Goal: Task Accomplishment & Management: Manage account settings

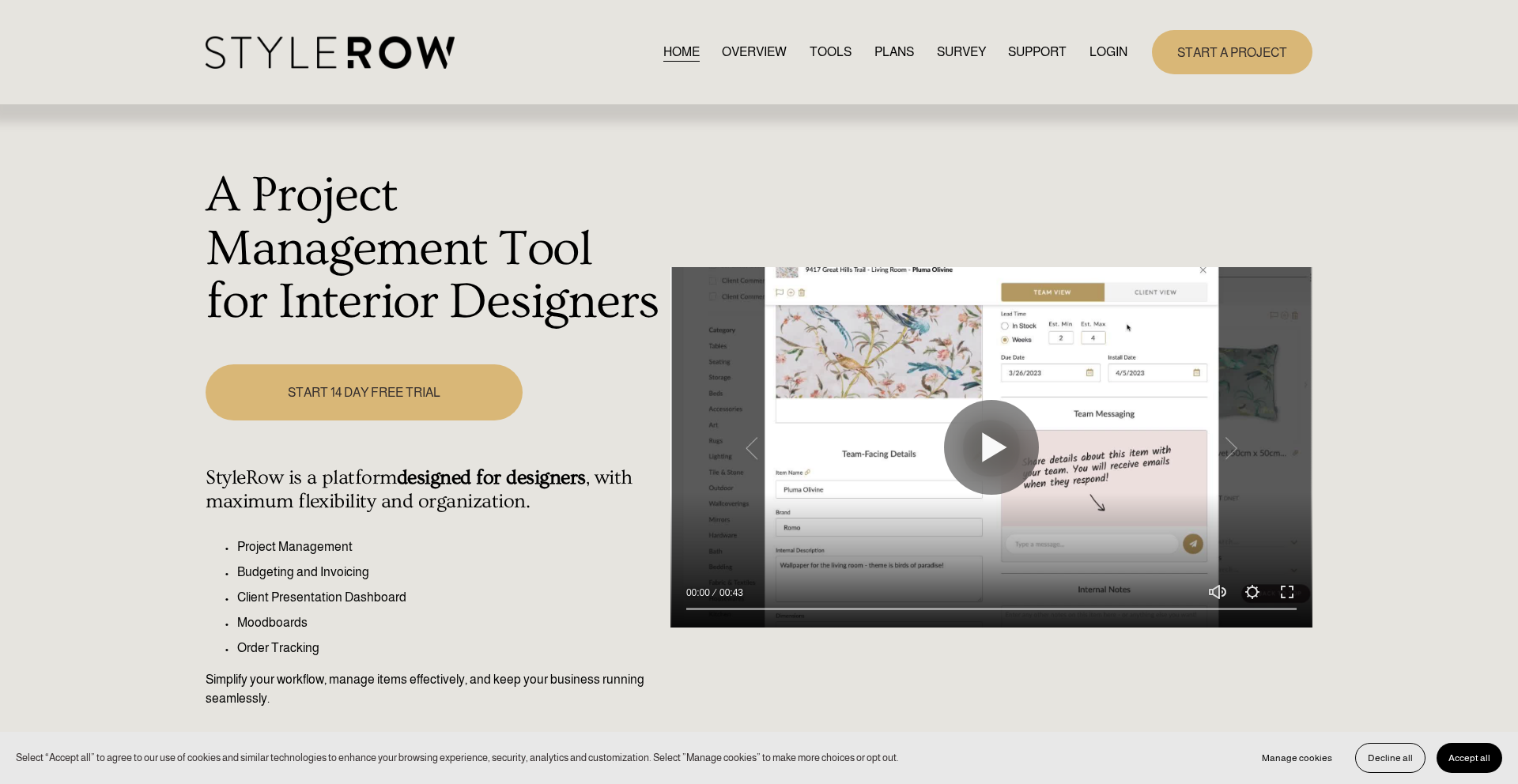
click at [809, 47] on link "LOGIN" at bounding box center [1109, 52] width 38 height 22
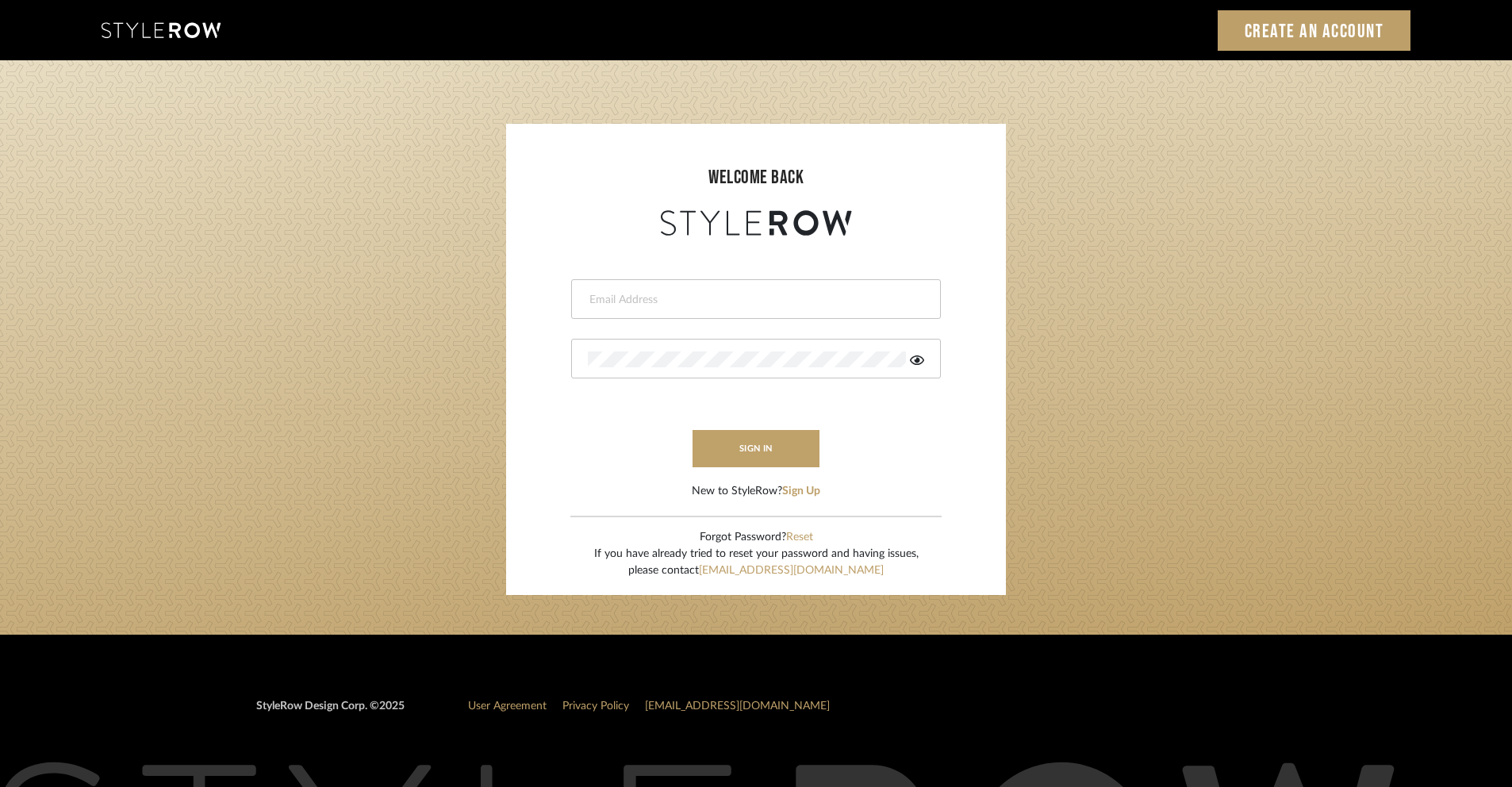
click at [619, 292] on input "email" at bounding box center [754, 299] width 332 height 16
type input "[EMAIL_ADDRESS][DOMAIN_NAME]"
click at [917, 358] on icon at bounding box center [916, 360] width 14 height 9
click at [734, 452] on button "sign in" at bounding box center [756, 449] width 127 height 38
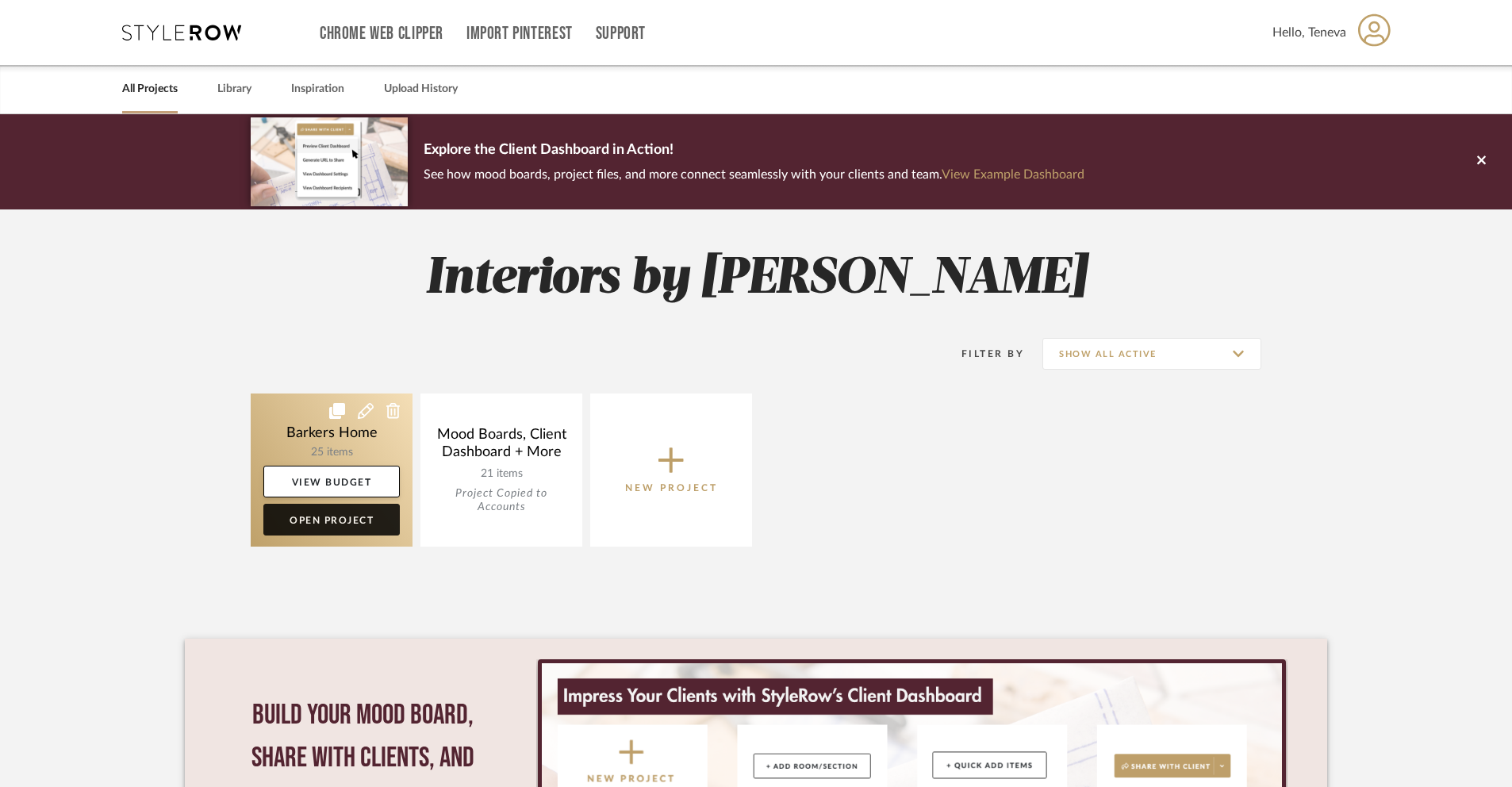
click at [354, 517] on link "Open Project" at bounding box center [331, 520] width 137 height 32
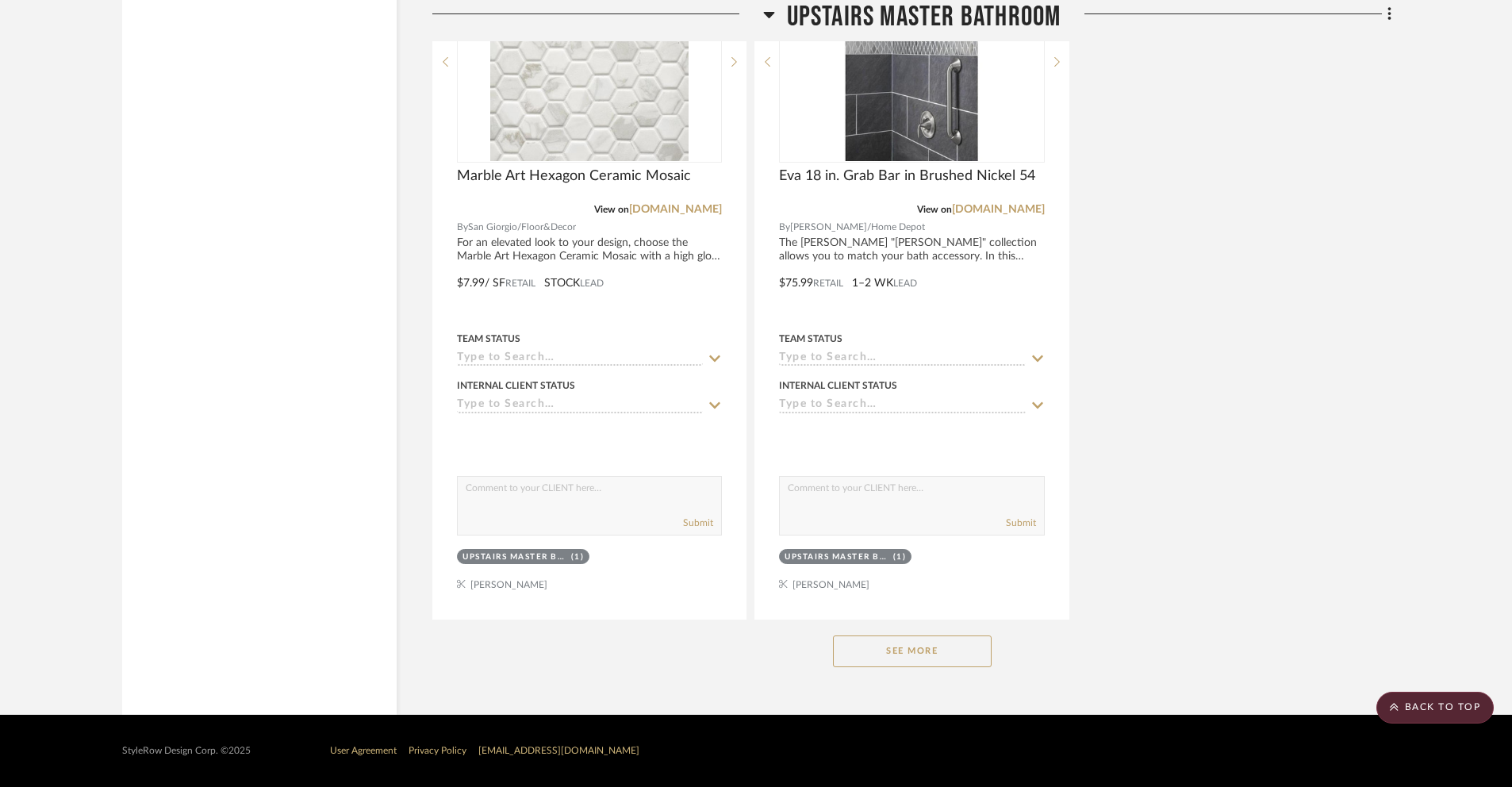
scroll to position [4799, 0]
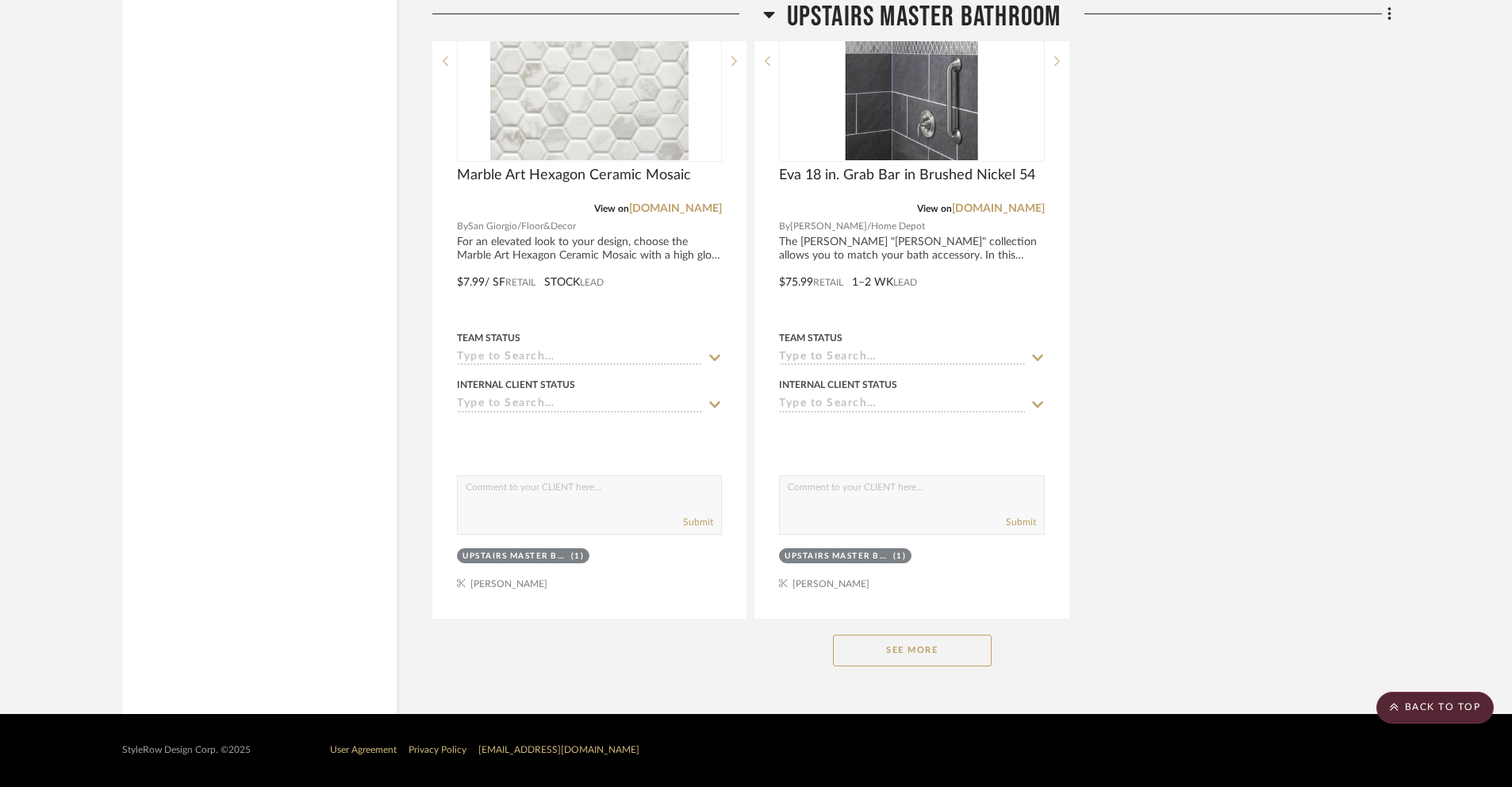
click at [876, 665] on button "See More" at bounding box center [913, 651] width 159 height 32
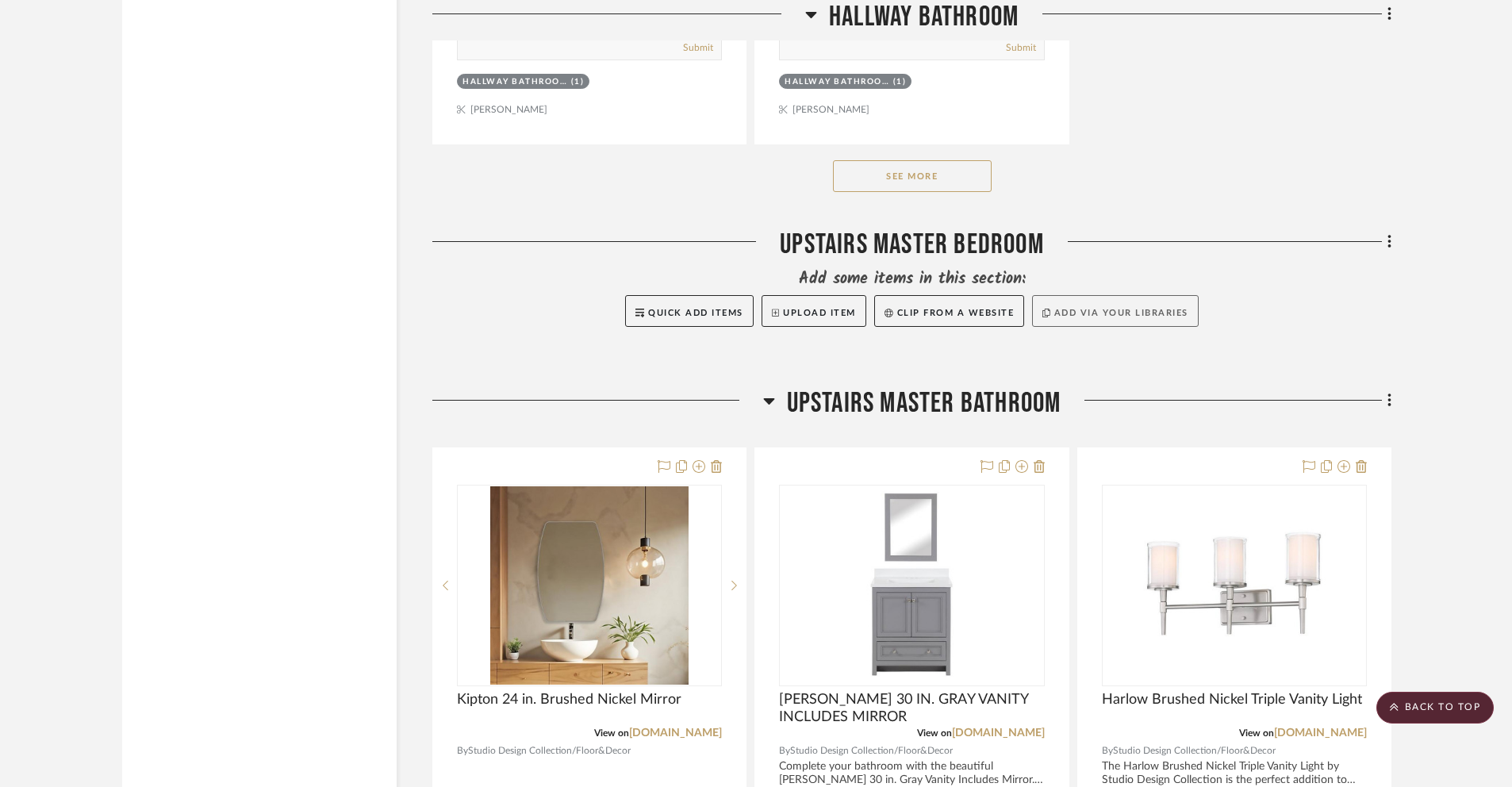
scroll to position [2755, 0]
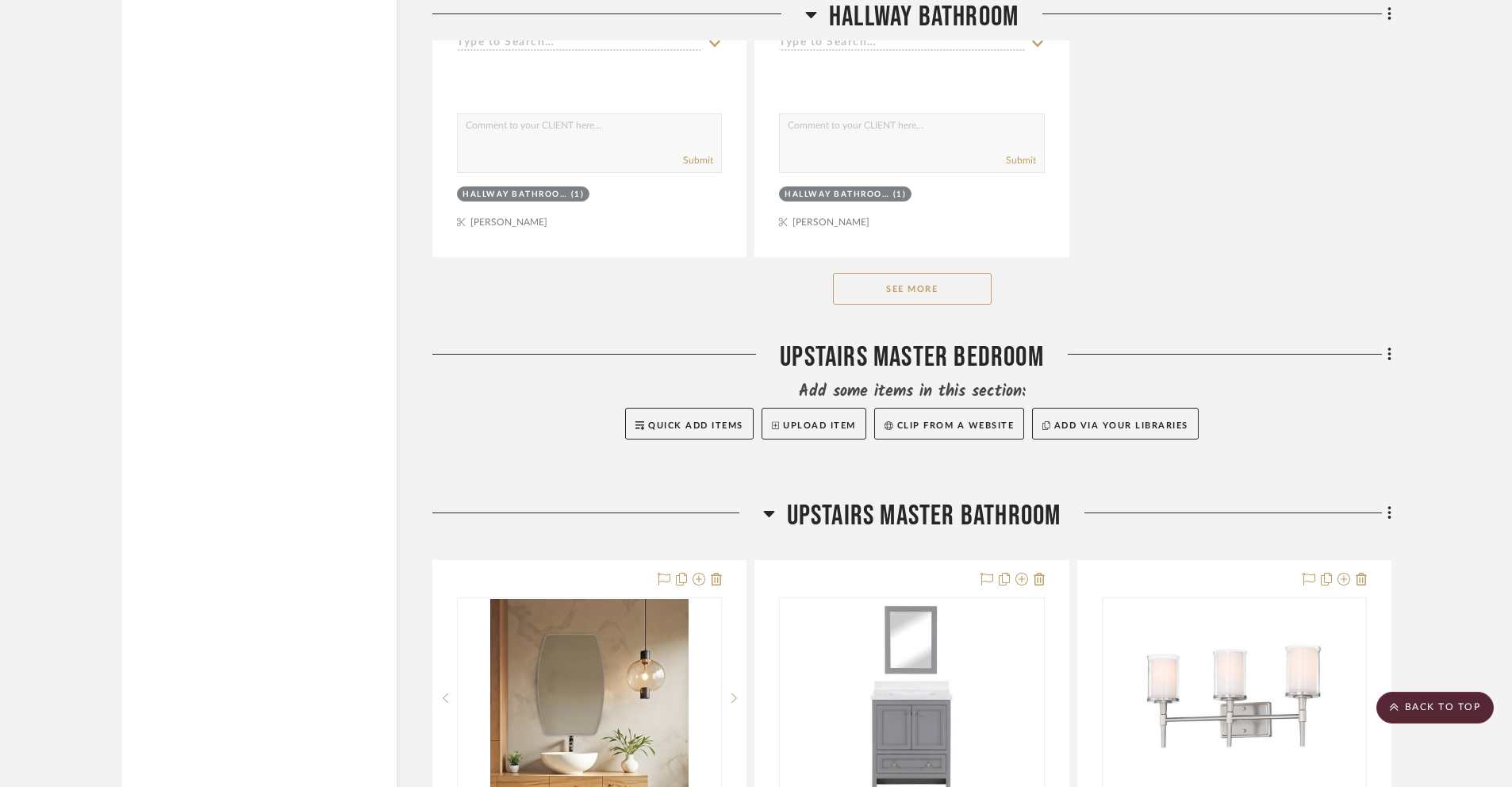
click at [860, 297] on button "See More" at bounding box center [913, 289] width 159 height 32
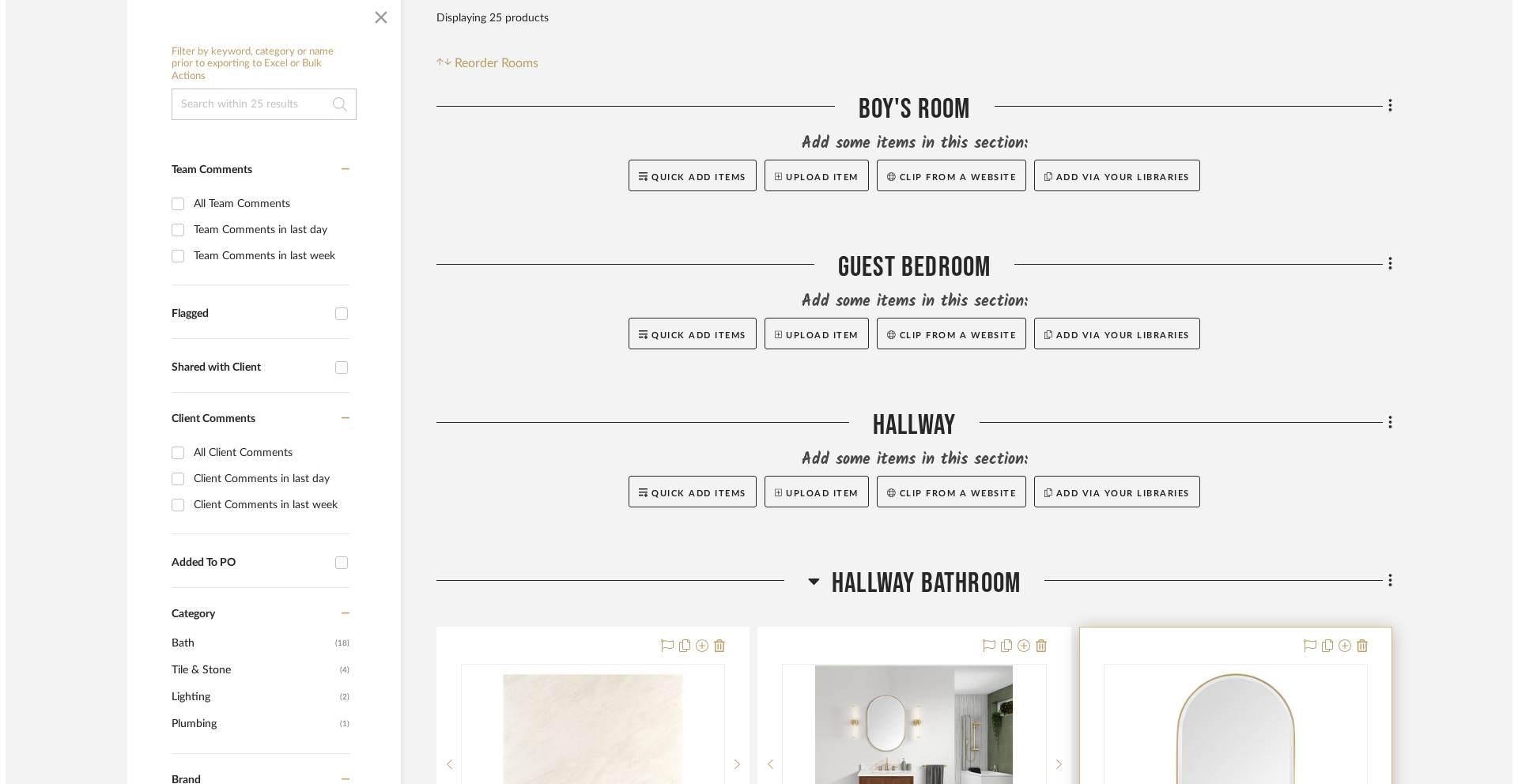
scroll to position [0, 0]
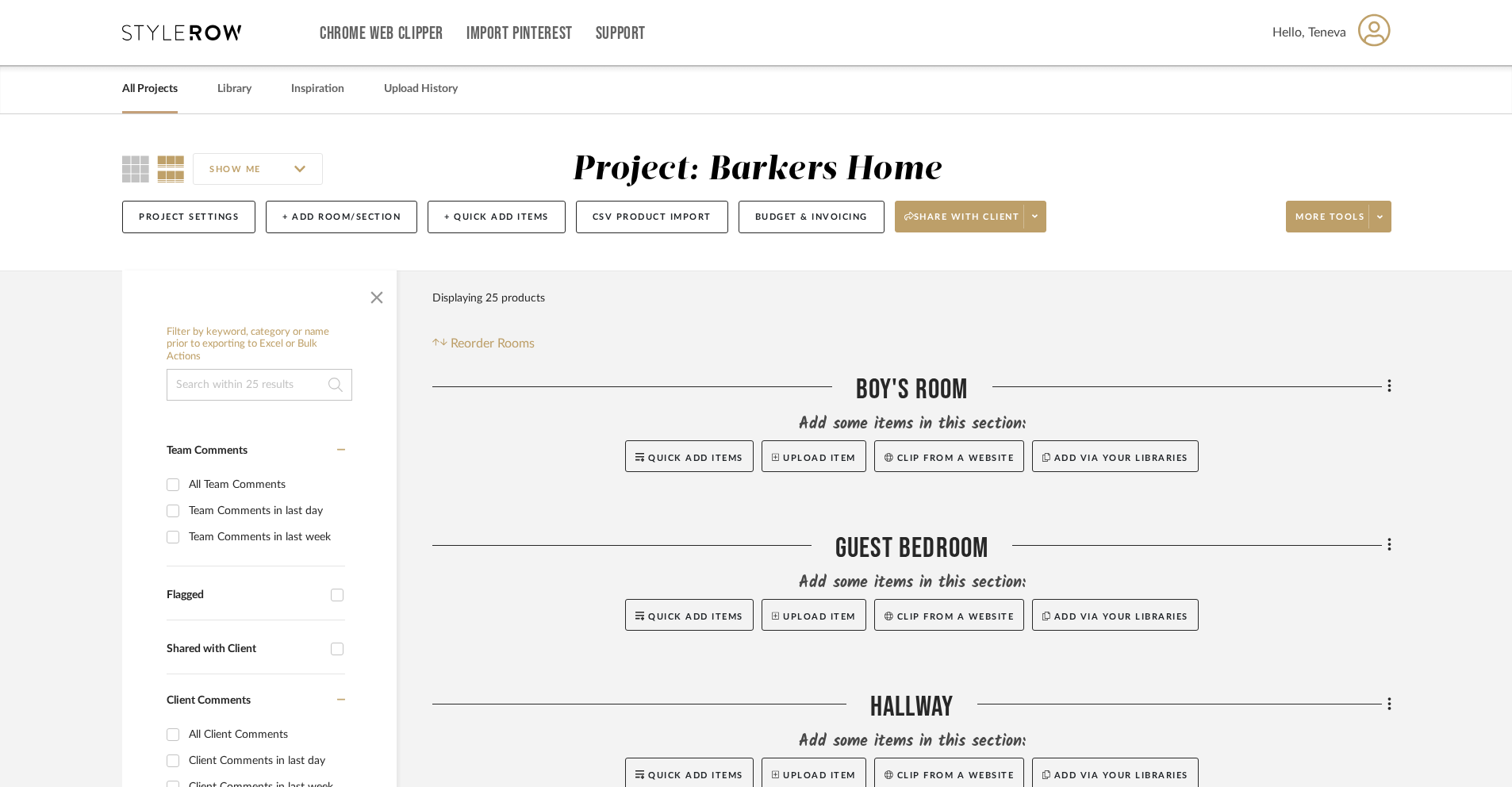
click at [1336, 38] on span "Hello, Teneva" at bounding box center [1310, 32] width 74 height 19
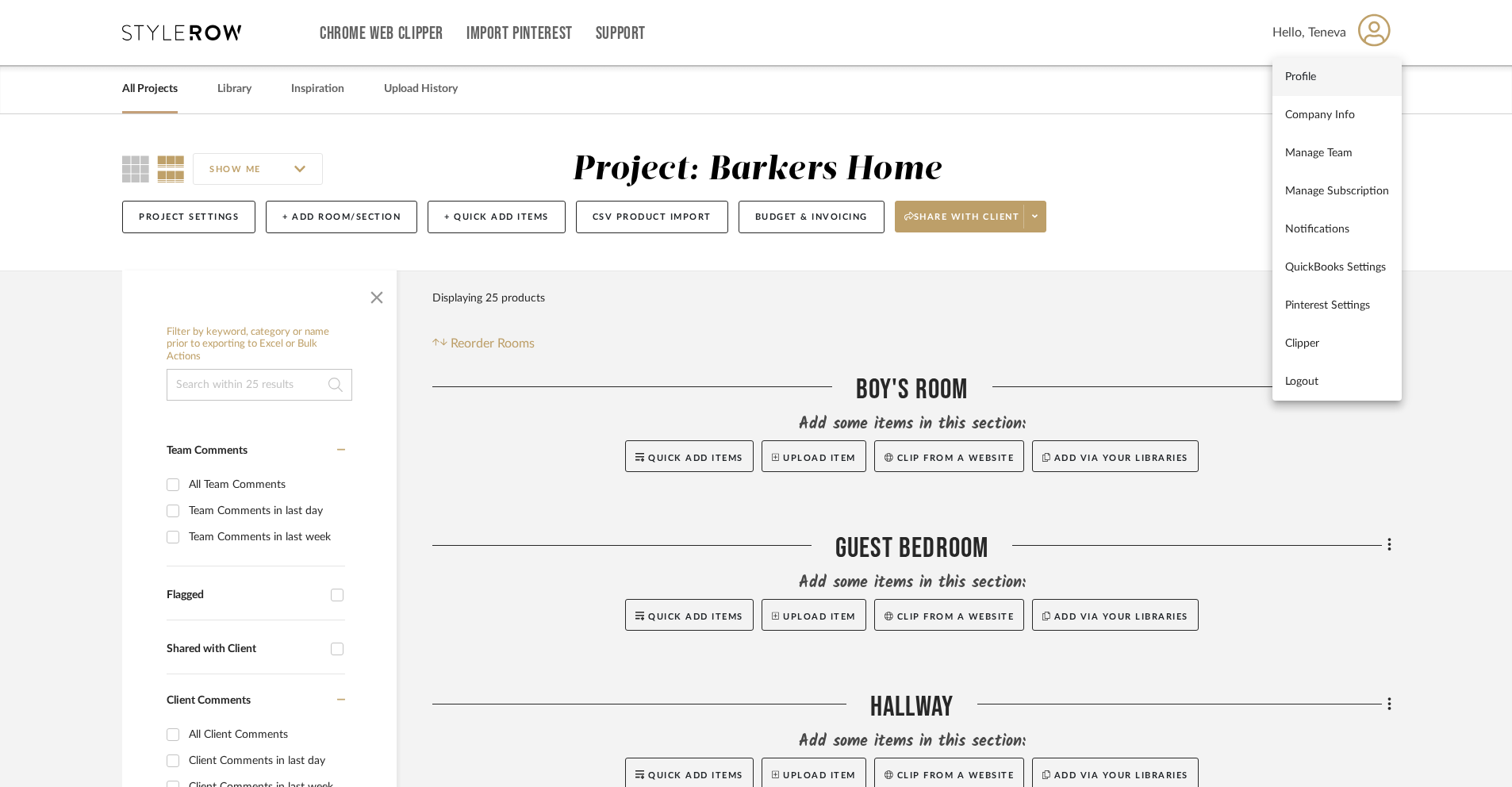
click at [1315, 73] on span "Profile" at bounding box center [1337, 76] width 104 height 13
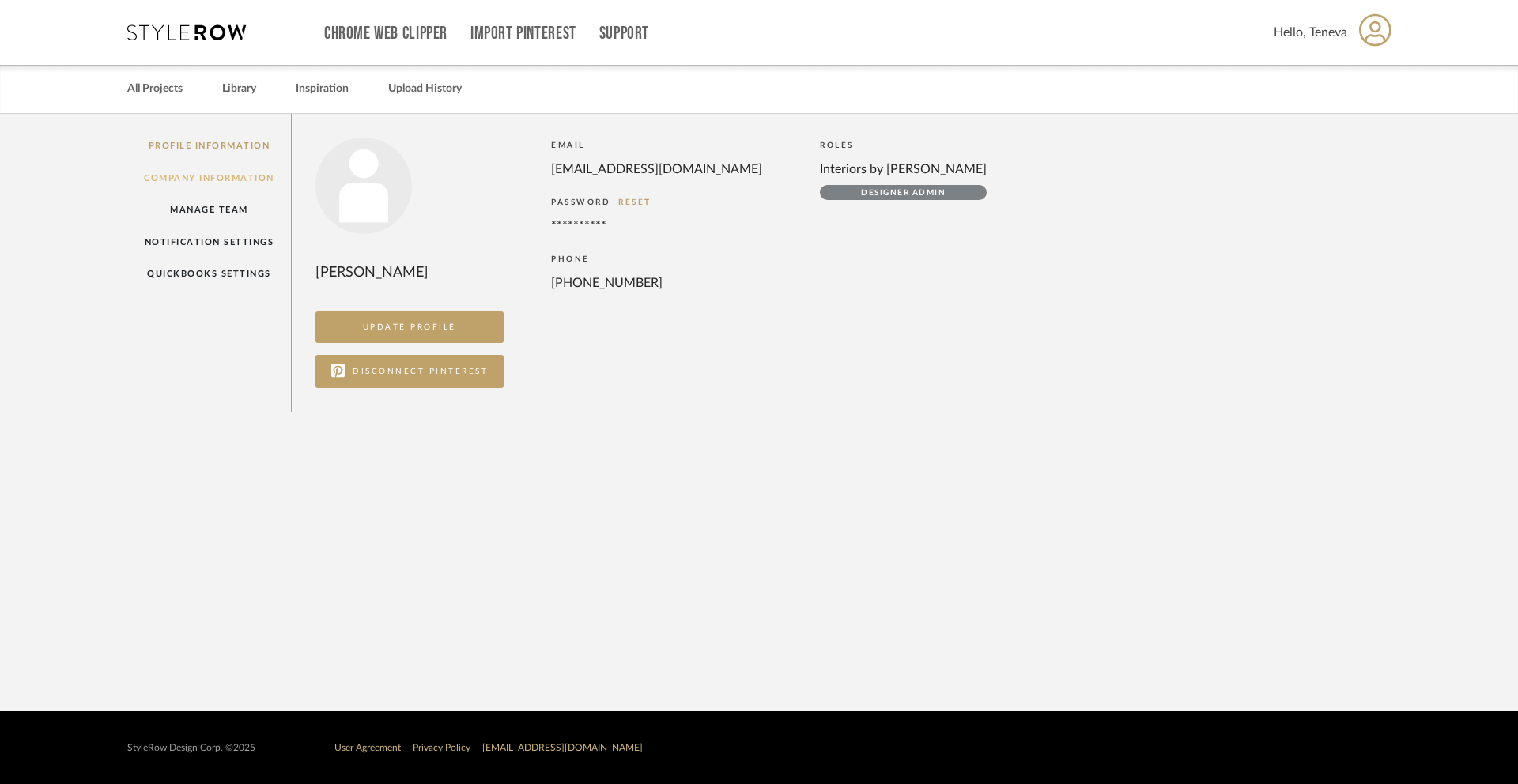
click at [221, 180] on link "Company Information" at bounding box center [209, 178] width 164 height 32
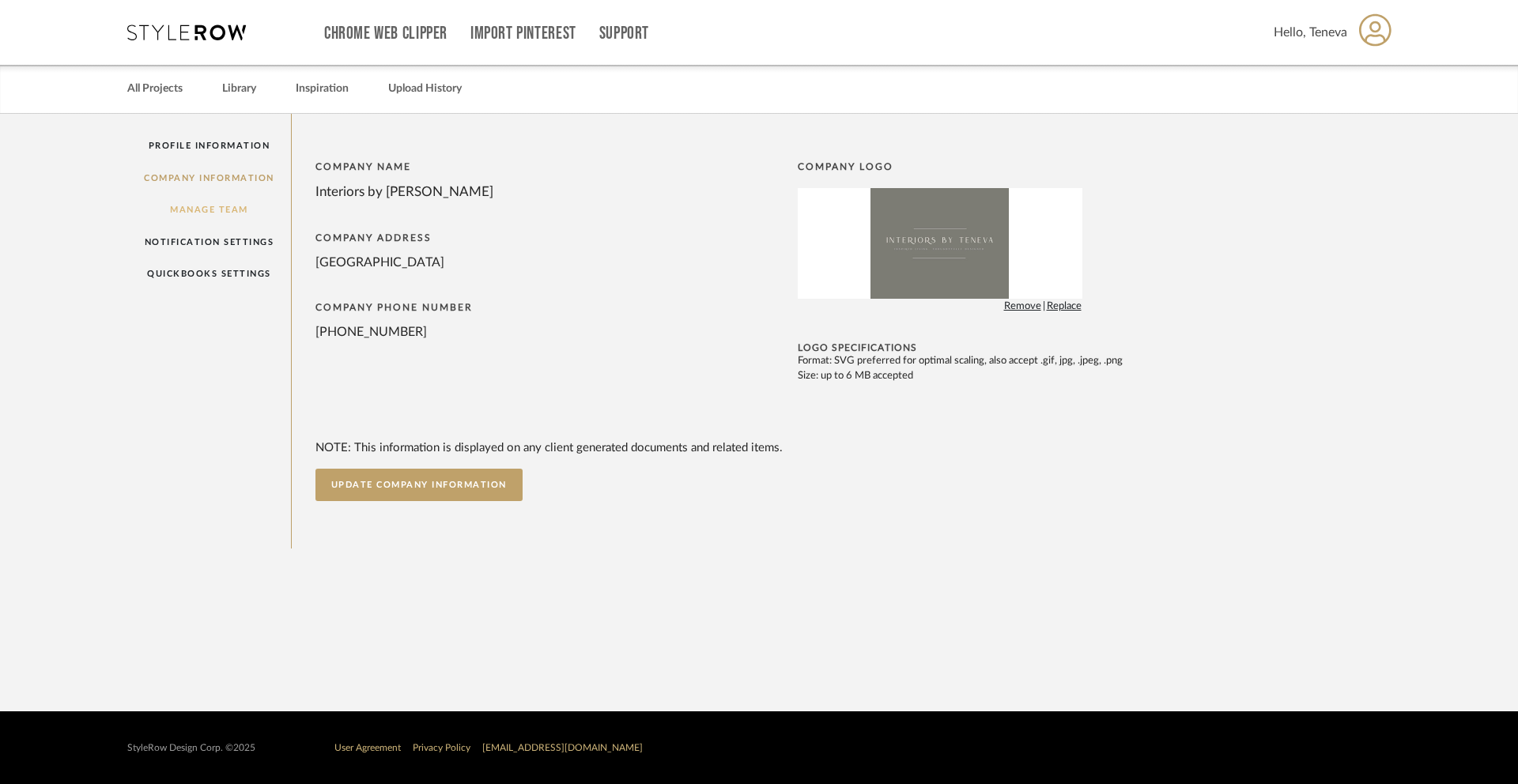
click at [221, 215] on link "Manage Team" at bounding box center [209, 210] width 164 height 32
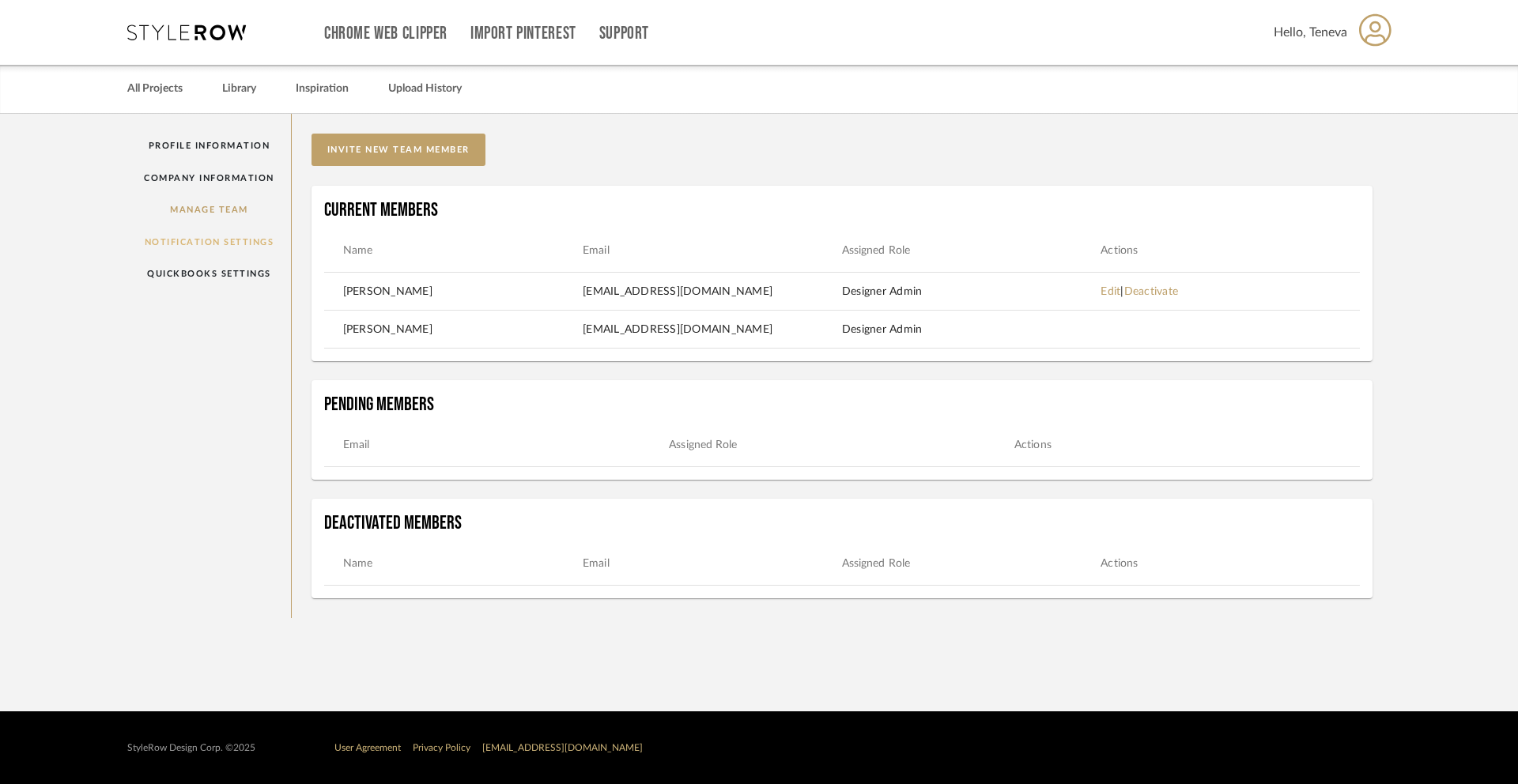
click at [216, 244] on link "Notification Settings" at bounding box center [209, 242] width 164 height 32
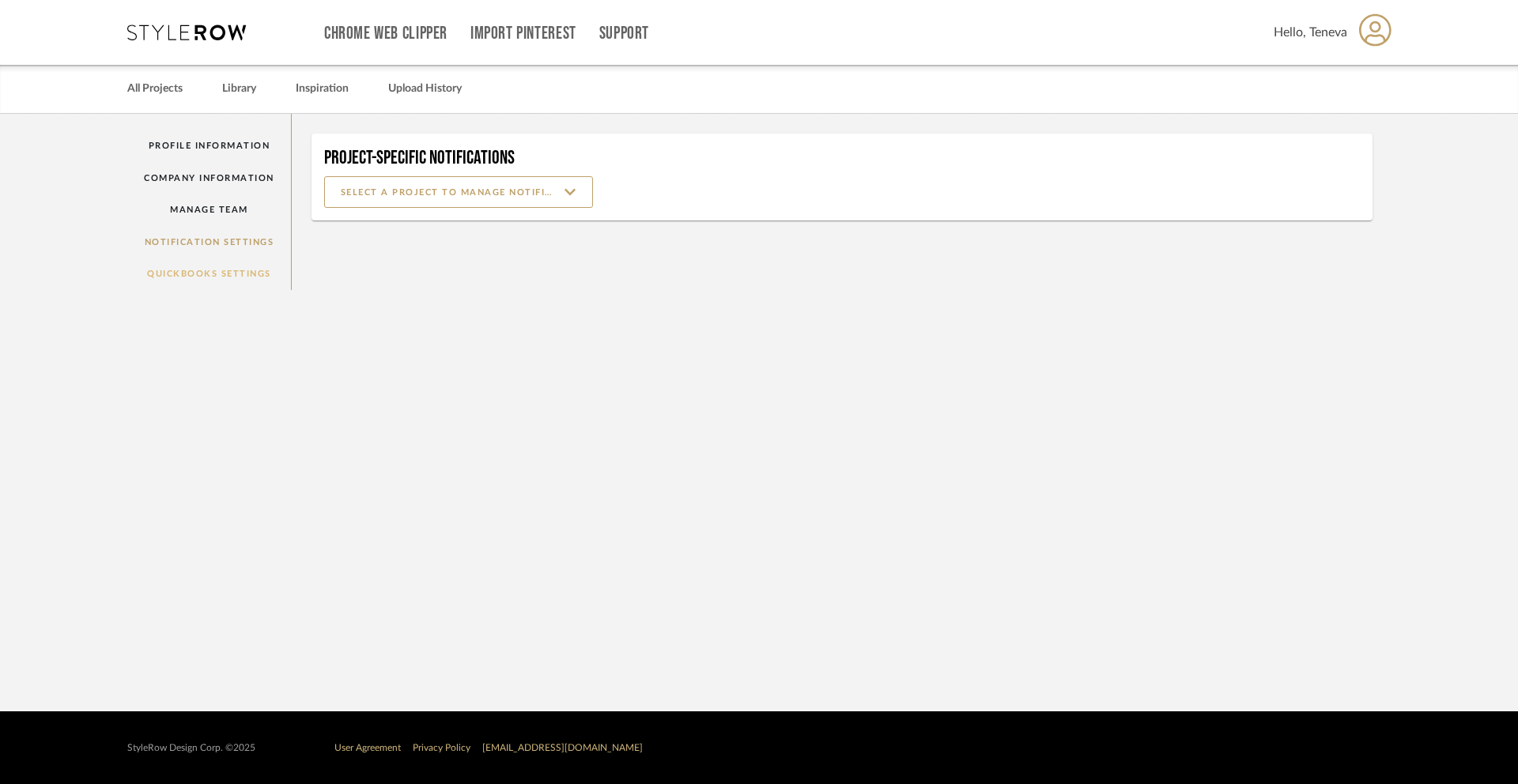
click at [216, 272] on link "QuickBooks Settings" at bounding box center [209, 274] width 164 height 32
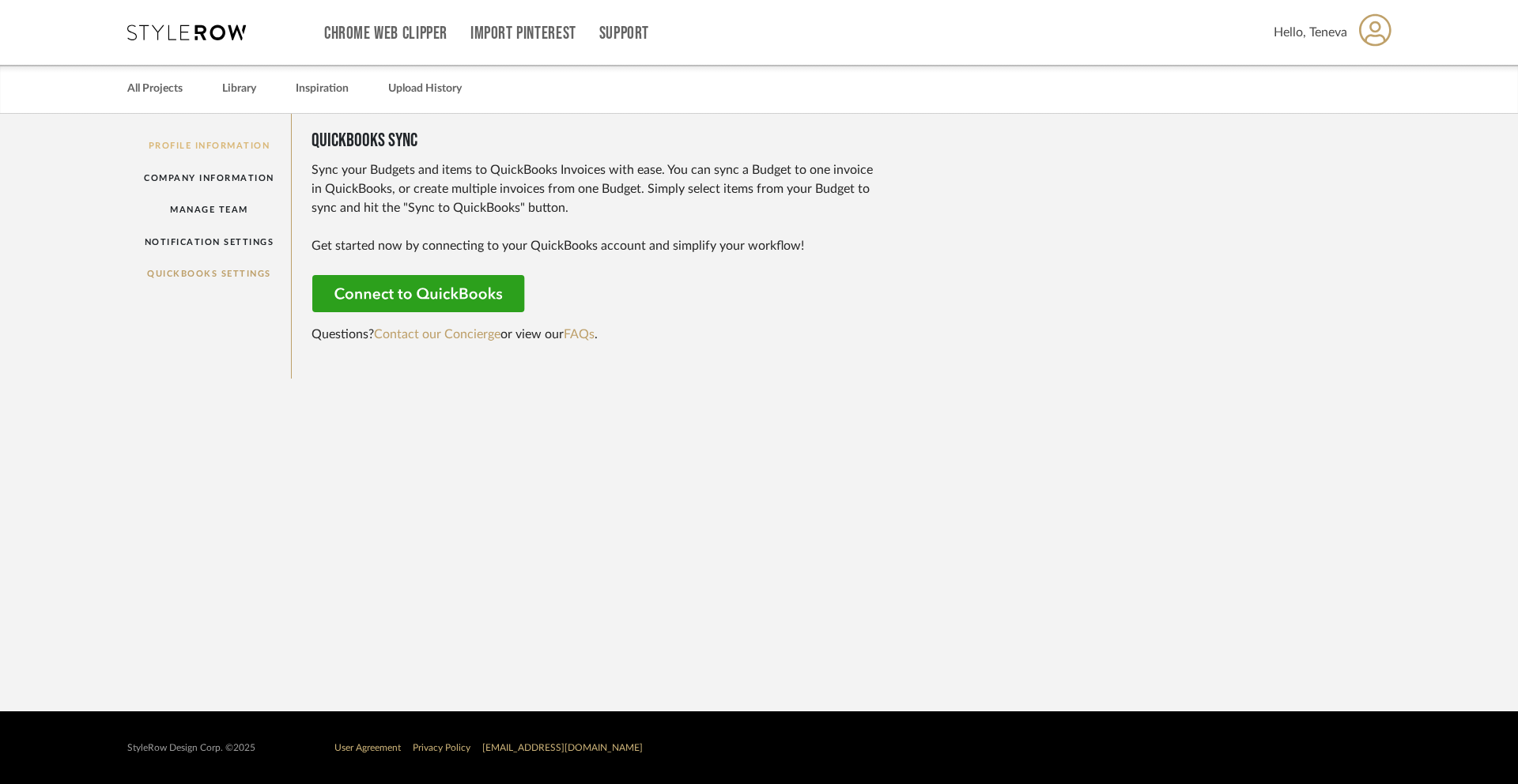
click at [211, 151] on link "Profile Information" at bounding box center [209, 146] width 164 height 32
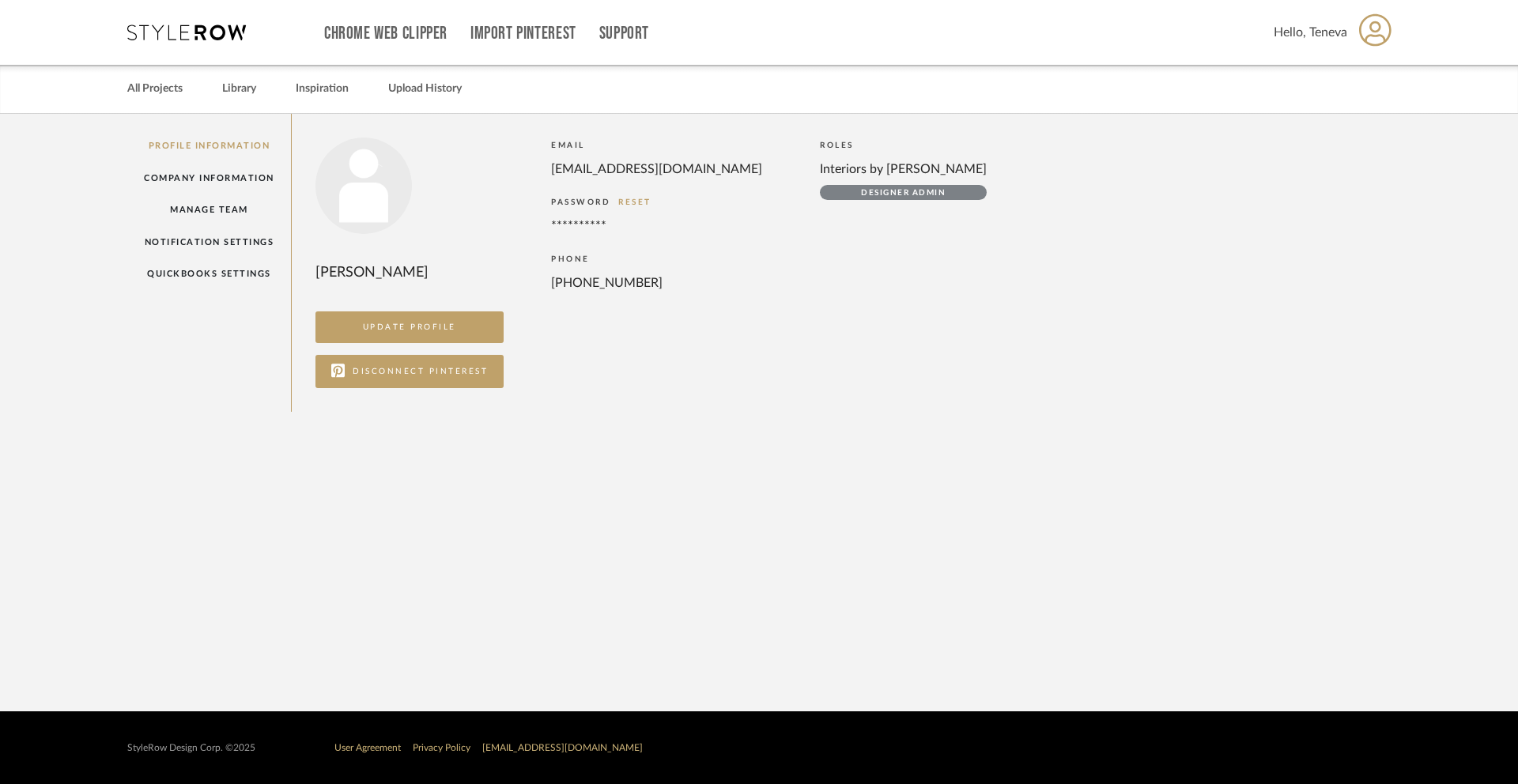
click at [211, 147] on div "Profile Information Company Information Manage Team Notification Settings Quick…" at bounding box center [209, 262] width 165 height 298
click at [216, 183] on link "Company Information" at bounding box center [209, 178] width 164 height 32
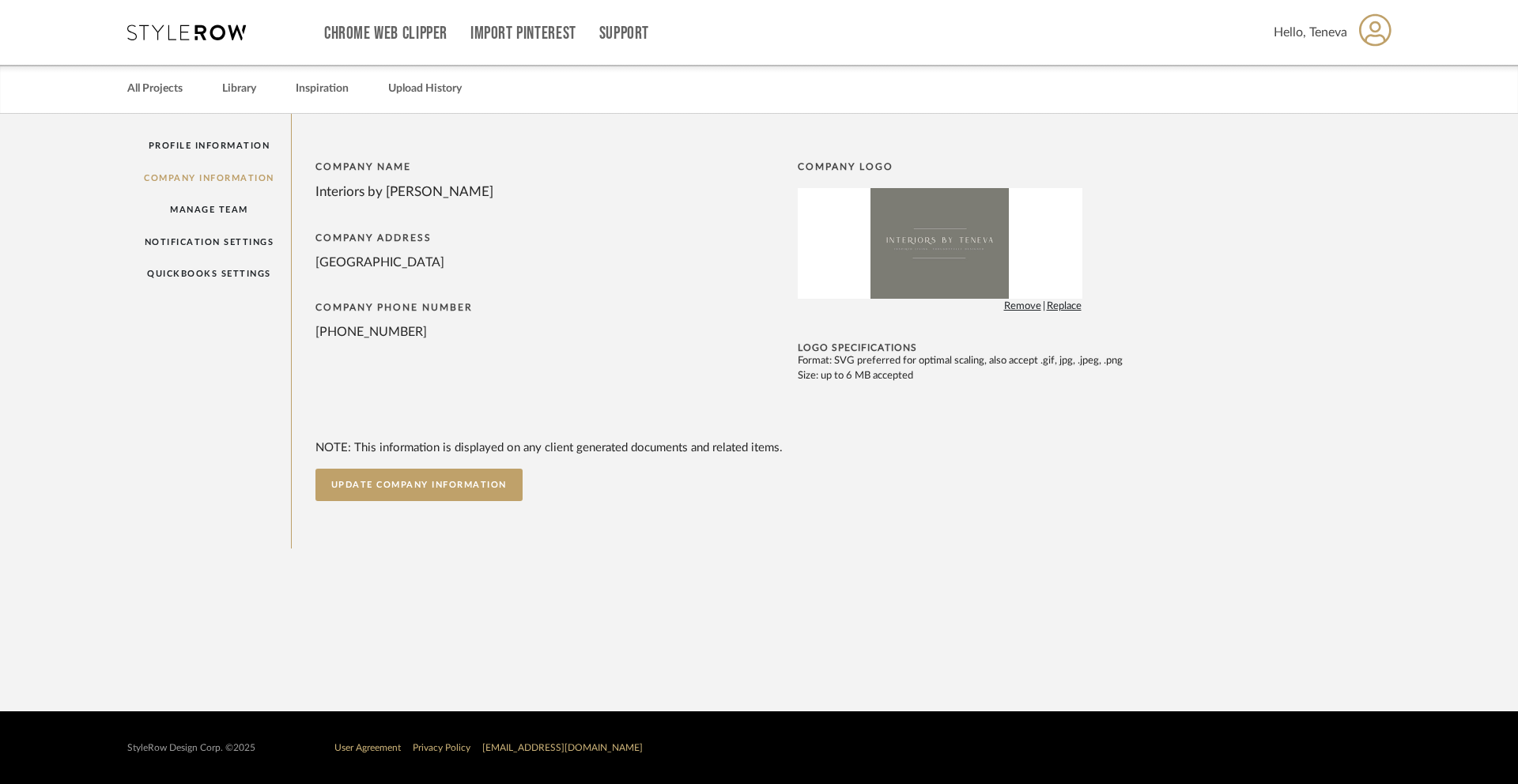
click at [950, 258] on img at bounding box center [940, 243] width 138 height 111
click at [1346, 478] on div "NOTE: This information is displayed on any client generated documents and relat…" at bounding box center [843, 470] width 1055 height 62
